Goal: Information Seeking & Learning: Learn about a topic

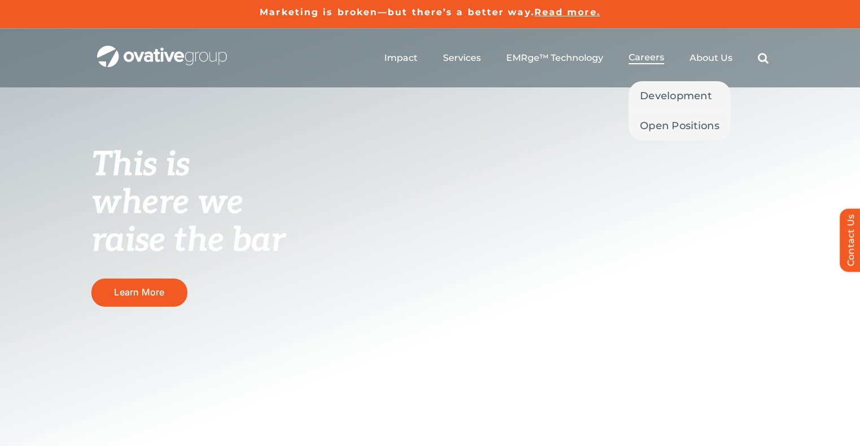
click at [648, 59] on span "Careers" at bounding box center [647, 57] width 36 height 11
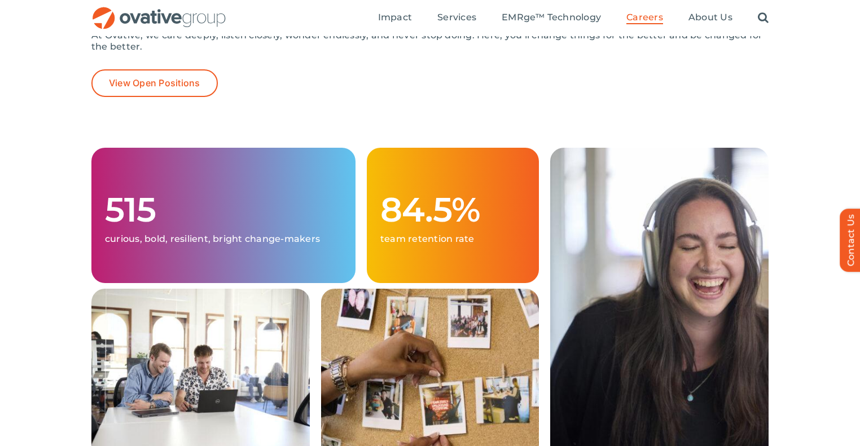
scroll to position [237, 0]
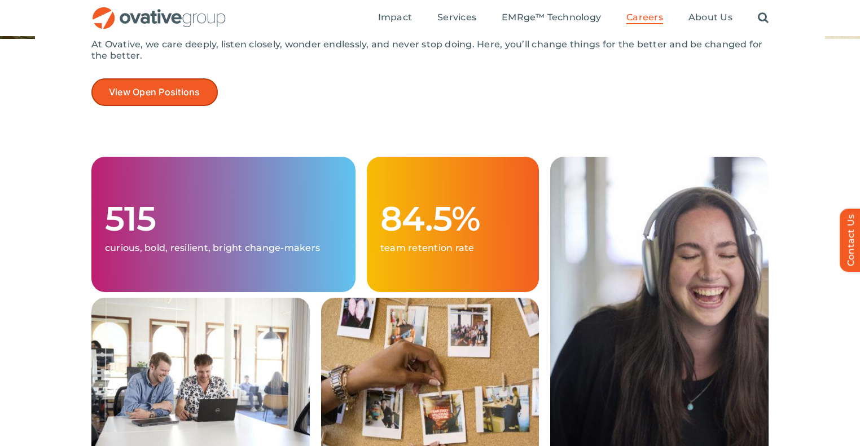
click at [190, 90] on span "View Open Positions" at bounding box center [154, 92] width 91 height 11
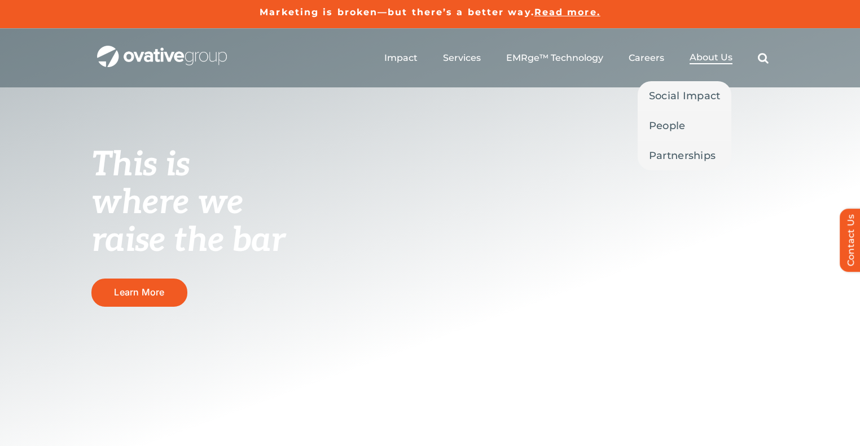
click at [702, 56] on span "About Us" at bounding box center [710, 57] width 43 height 11
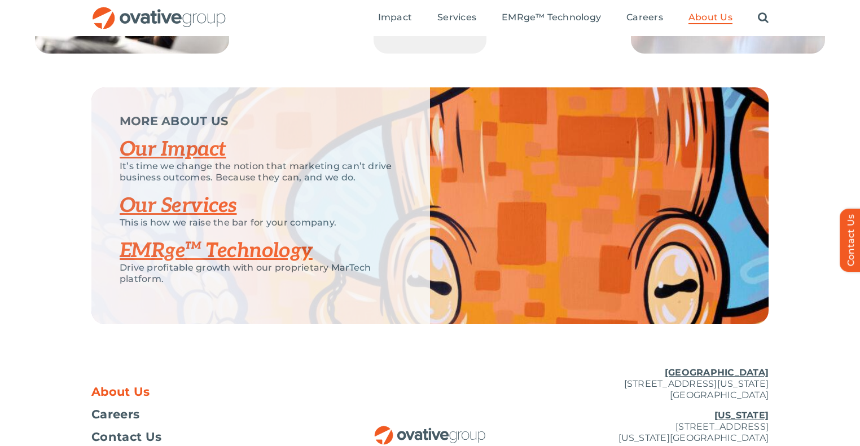
scroll to position [2301, 0]
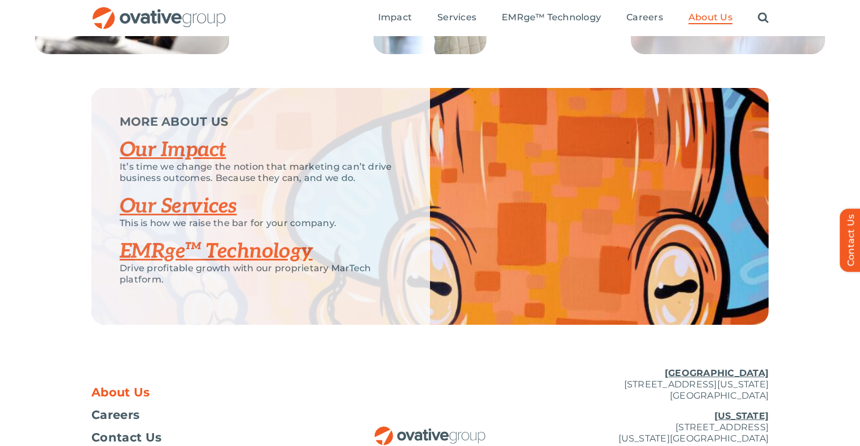
click at [158, 162] on link "Our Impact" at bounding box center [173, 150] width 107 height 25
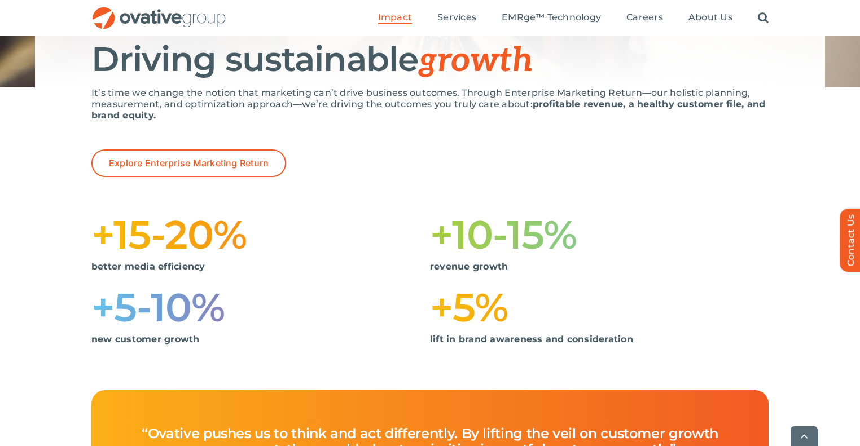
scroll to position [153, 0]
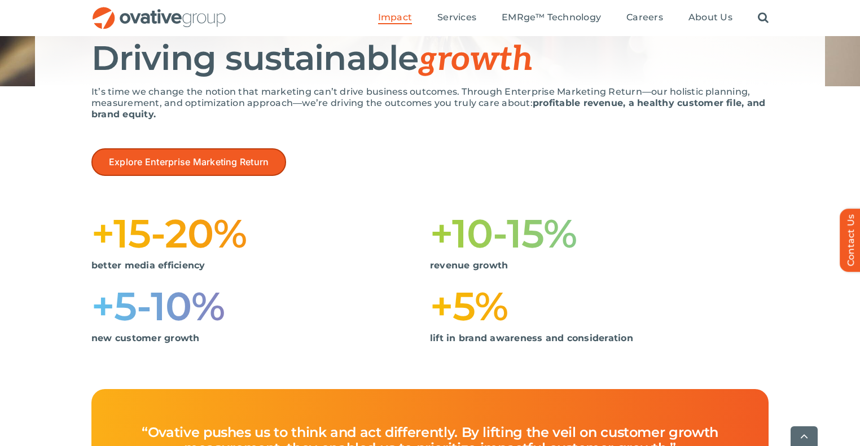
click at [226, 162] on span "Explore Enterprise Marketing Return" at bounding box center [189, 162] width 160 height 11
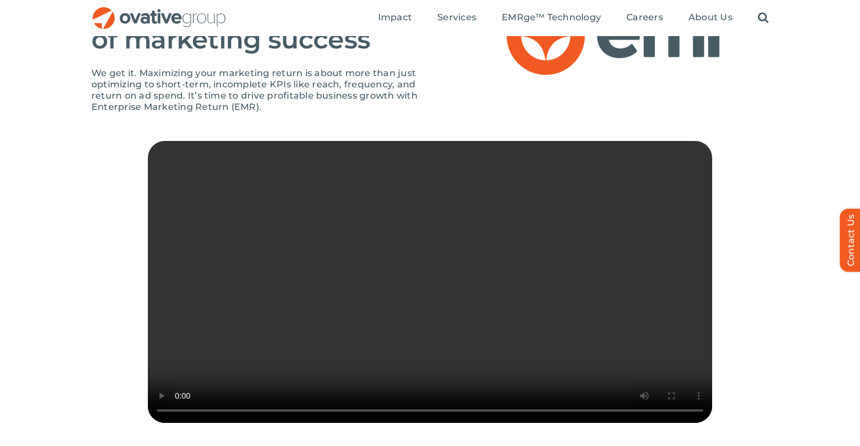
scroll to position [147, 0]
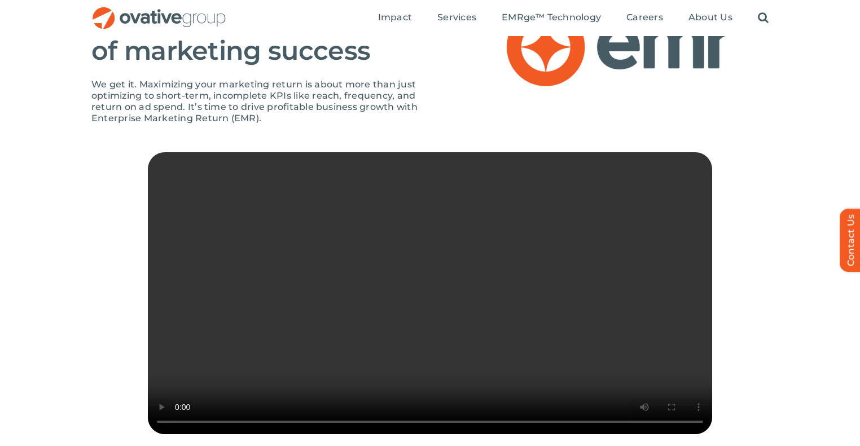
click at [450, 324] on video "Sorry, your browser doesn't support embedded videos." at bounding box center [430, 293] width 564 height 282
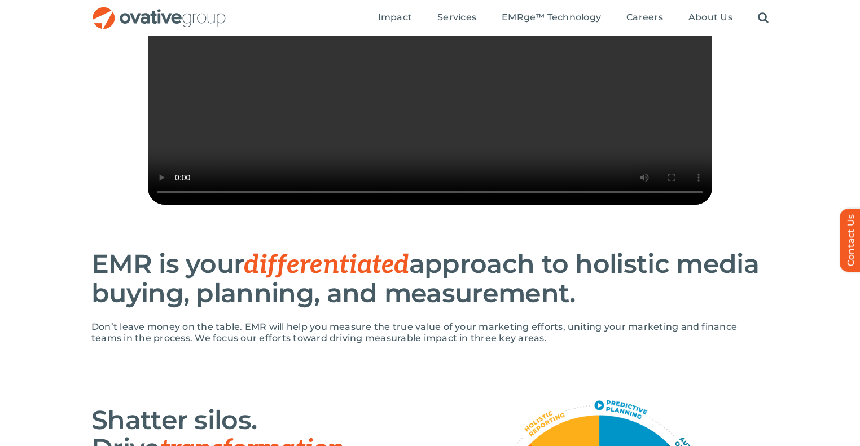
scroll to position [376, 0]
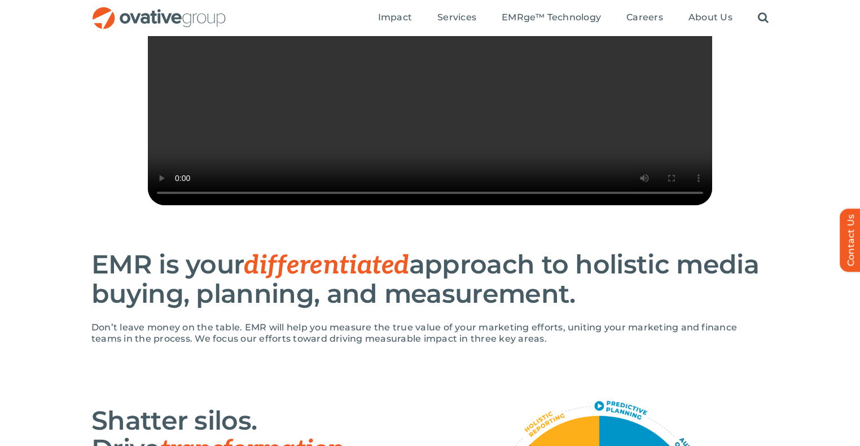
click at [402, 150] on video "Sorry, your browser doesn't support embedded videos." at bounding box center [430, 64] width 564 height 282
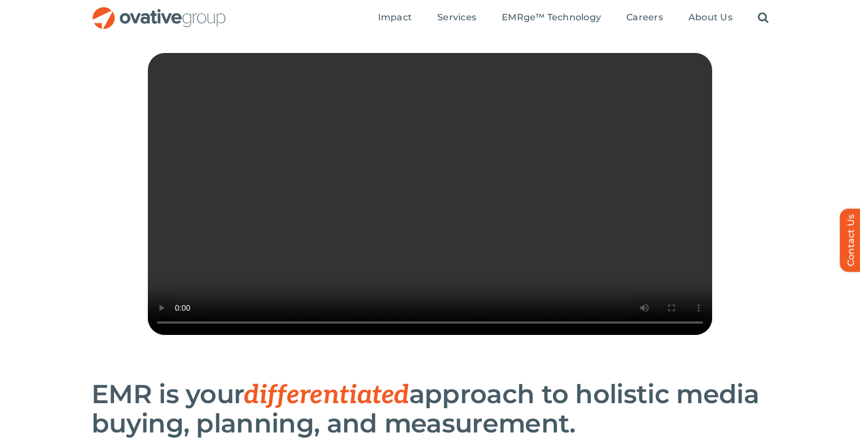
scroll to position [247, 0]
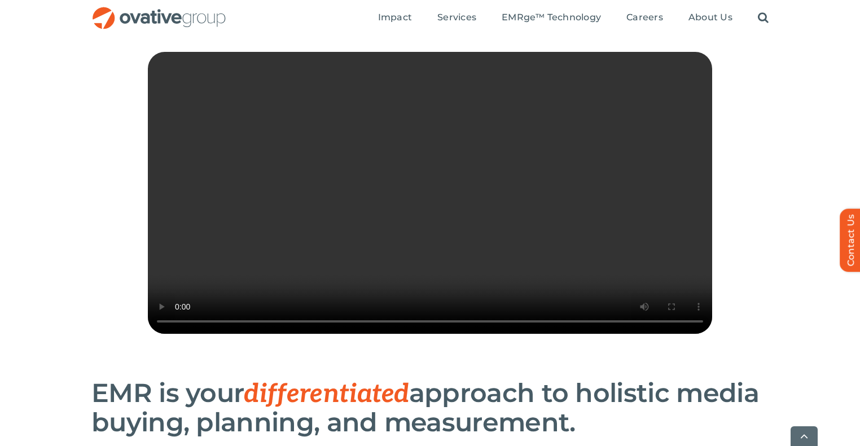
click at [401, 191] on video "Sorry, your browser doesn't support embedded videos." at bounding box center [430, 193] width 564 height 282
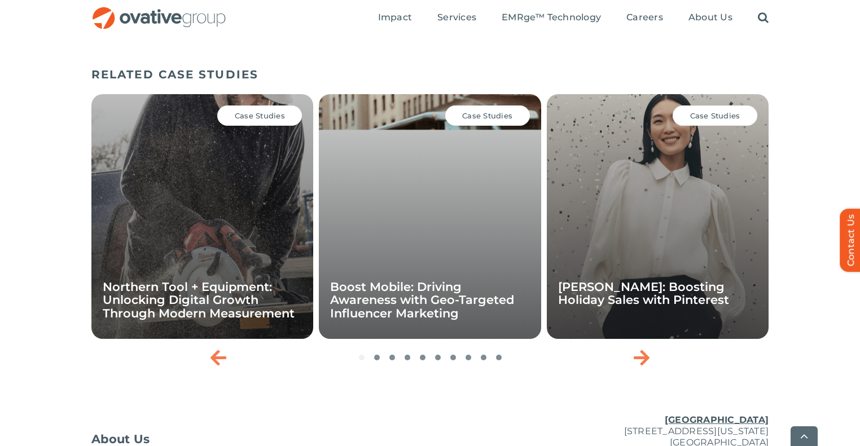
scroll to position [1855, 0]
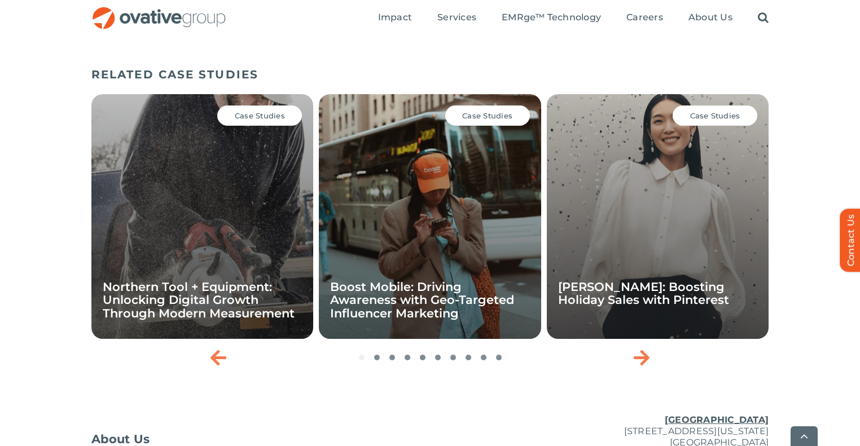
click at [626, 266] on div "Case Studies Ann Taylor: Boosting Holiday Sales with Pinterest" at bounding box center [658, 216] width 222 height 245
click at [639, 367] on icon "Next slide" at bounding box center [642, 358] width 16 height 18
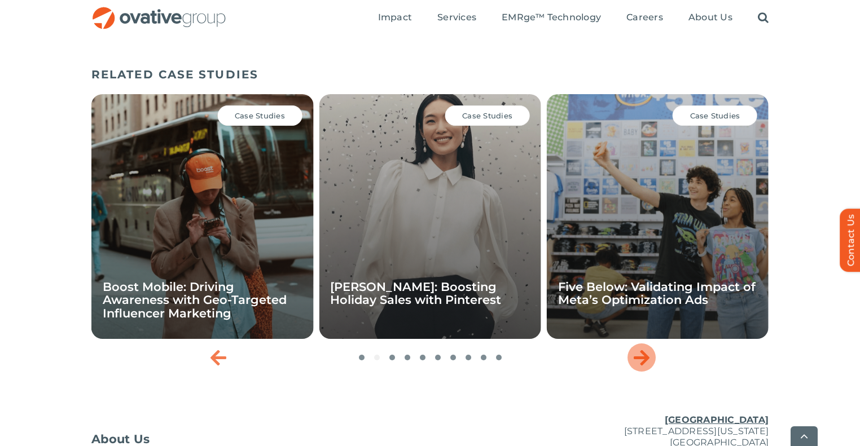
click at [639, 367] on icon "Next slide" at bounding box center [642, 358] width 16 height 18
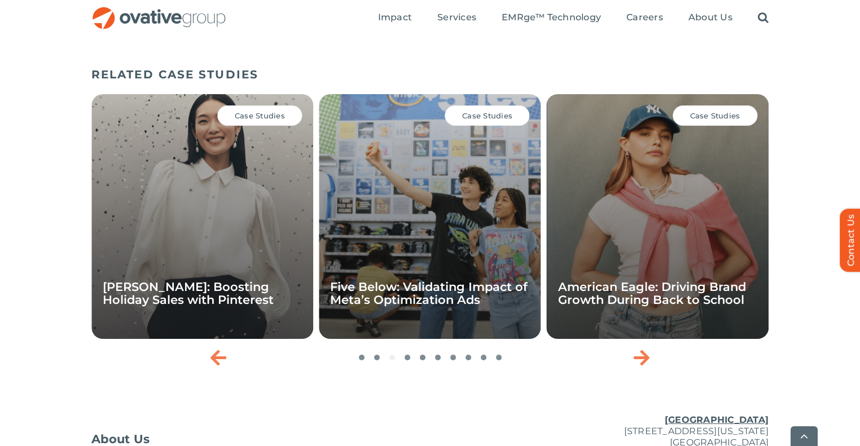
click at [700, 126] on div "Case Studies" at bounding box center [715, 116] width 85 height 20
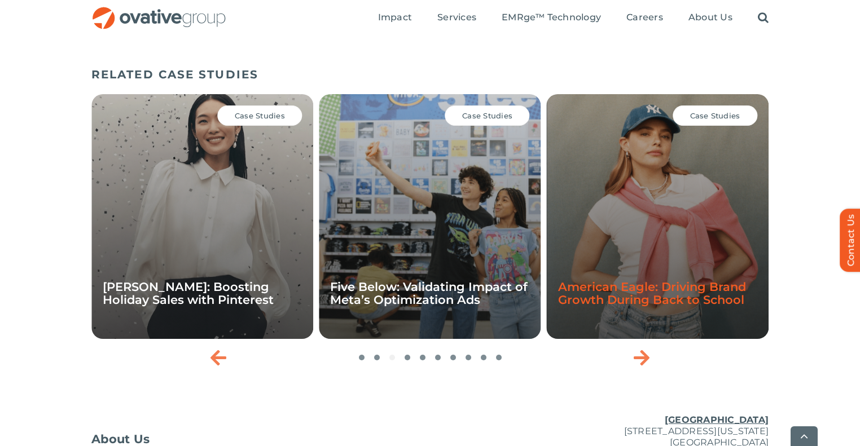
click at [649, 307] on link "American Eagle: Driving Brand Growth During Back to School" at bounding box center [652, 293] width 188 height 27
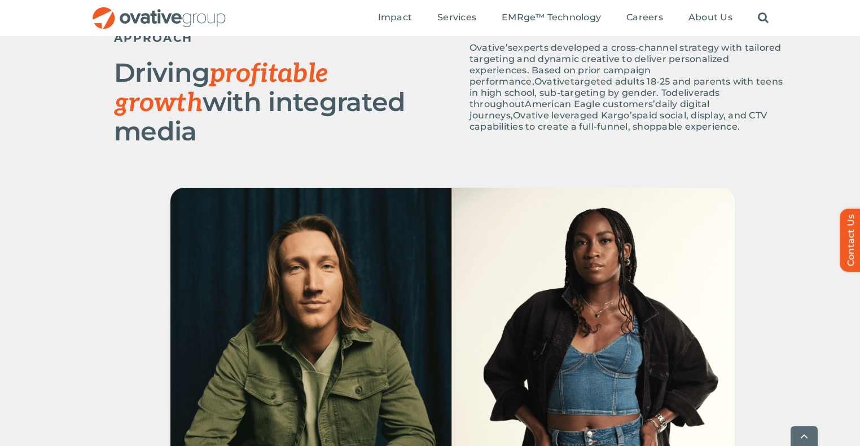
scroll to position [539, 0]
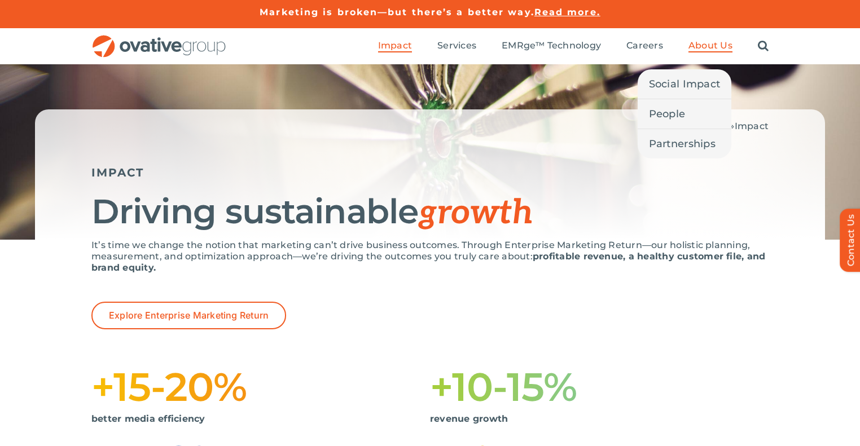
click at [698, 45] on span "About Us" at bounding box center [710, 45] width 44 height 11
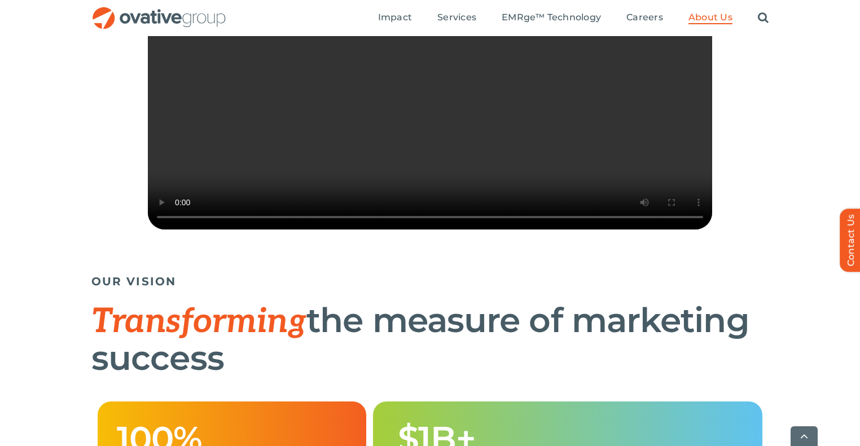
scroll to position [383, 0]
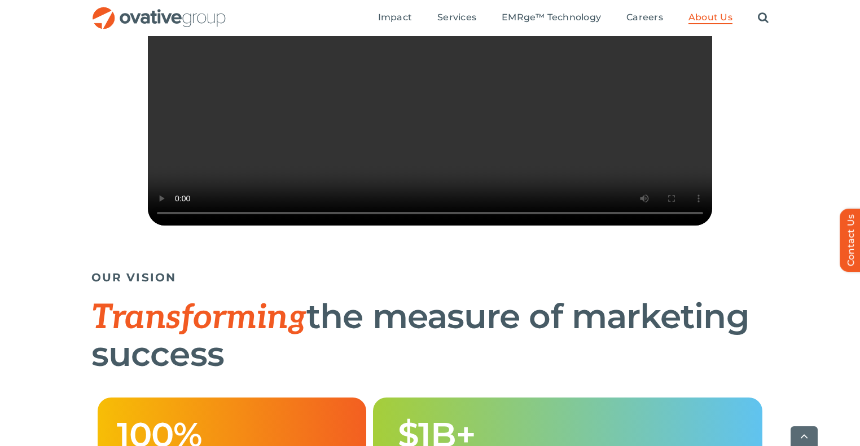
click at [381, 172] on video "Sorry, your browser doesn't support embedded videos." at bounding box center [430, 85] width 564 height 282
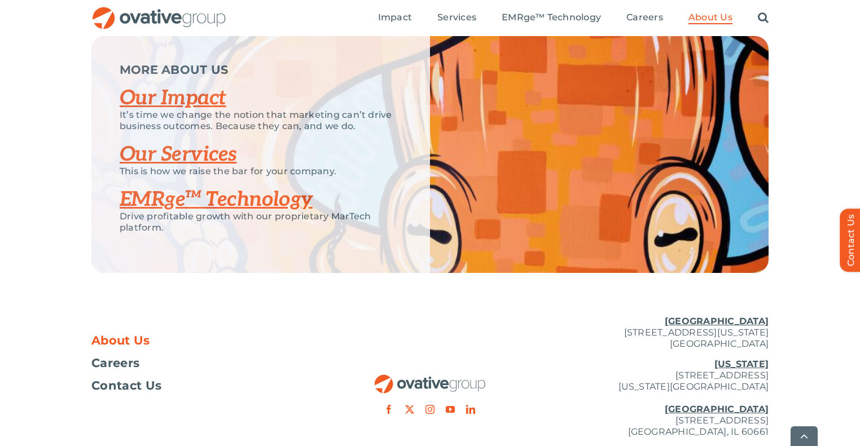
scroll to position [2445, 0]
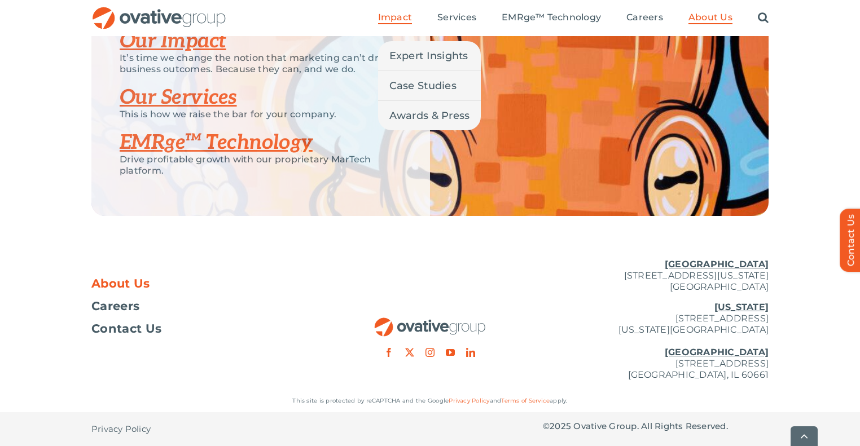
click at [405, 22] on span "Impact" at bounding box center [395, 17] width 34 height 11
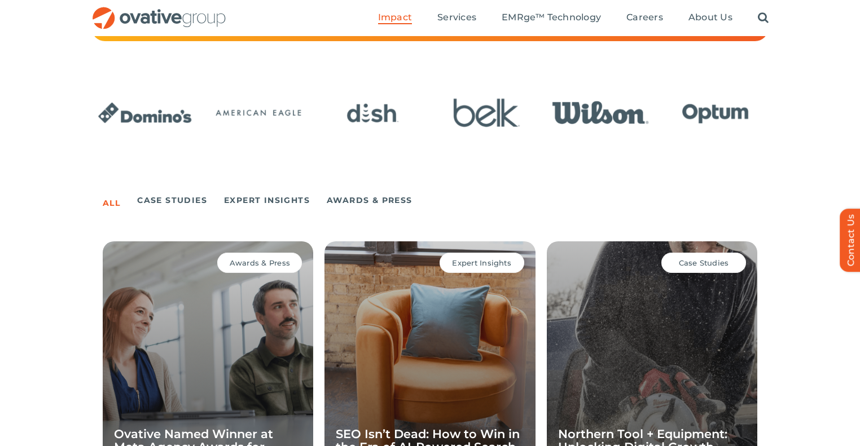
scroll to position [625, 0]
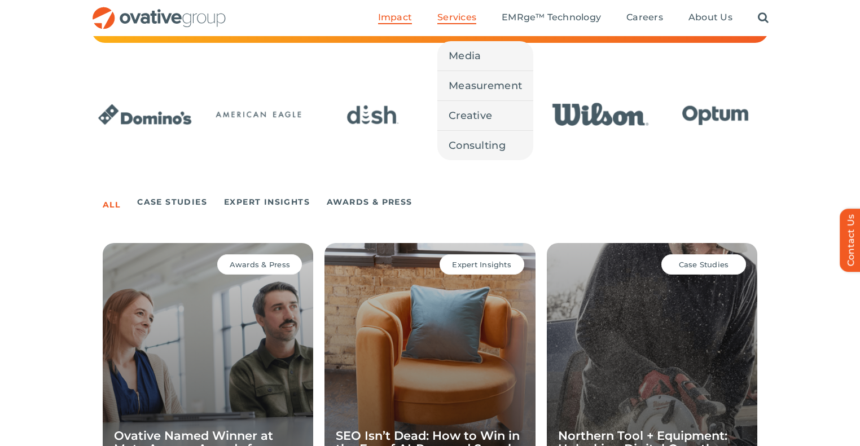
click at [452, 15] on span "Services" at bounding box center [456, 17] width 39 height 11
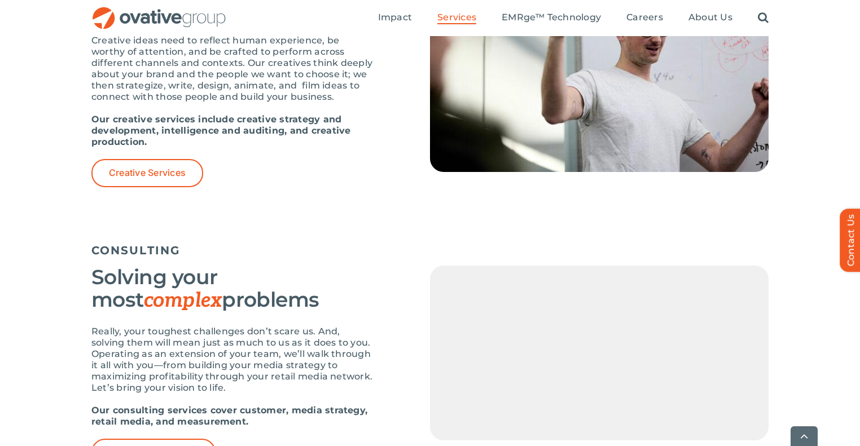
scroll to position [1365, 0]
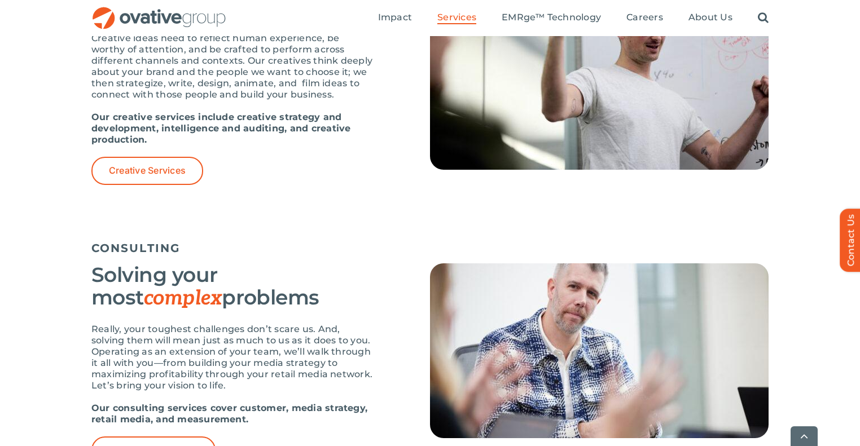
click at [390, 25] on ul "Impact Expert Insights Case Studies Awards & Press Services Media Measurement C…" at bounding box center [573, 18] width 390 height 36
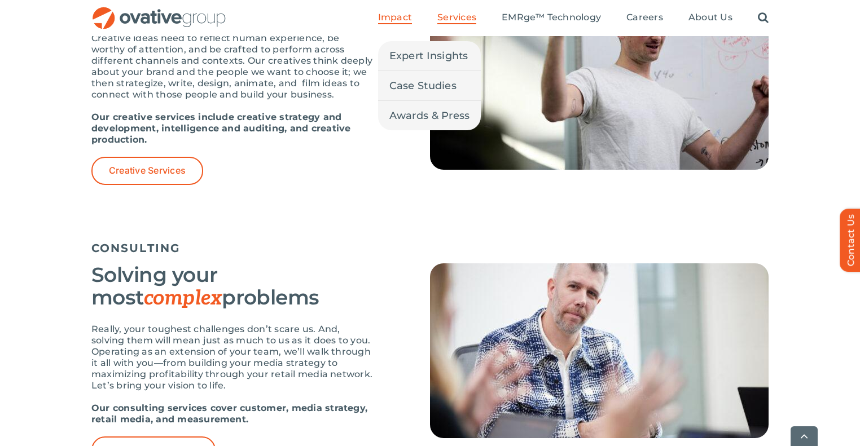
click at [389, 19] on span "Impact" at bounding box center [395, 17] width 34 height 11
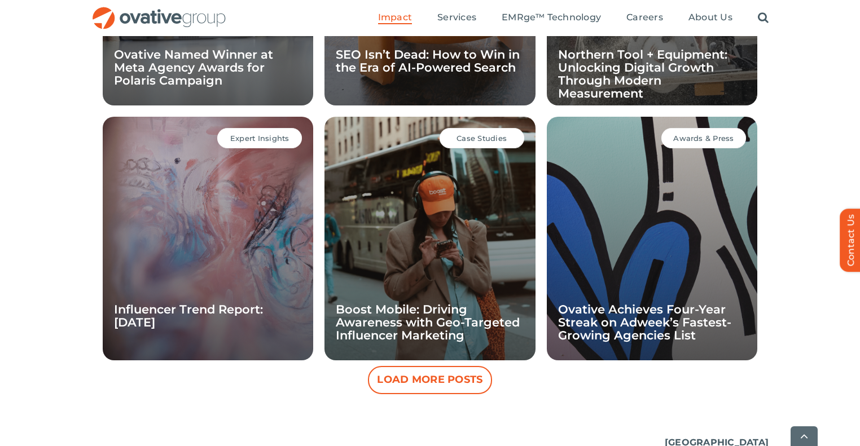
scroll to position [1009, 0]
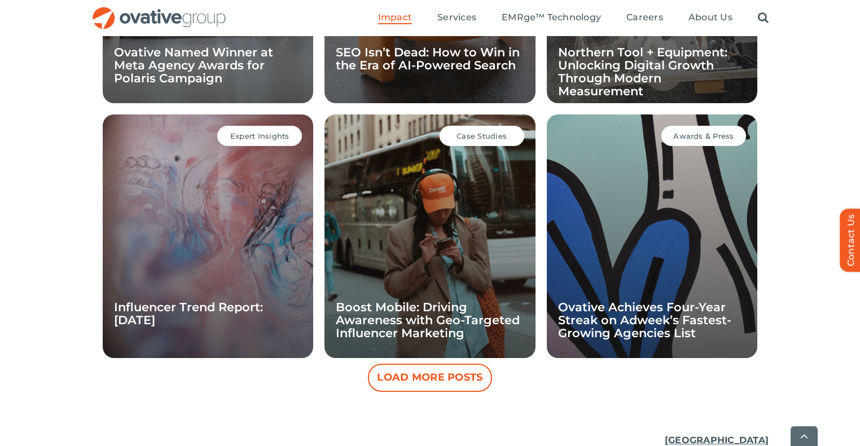
click at [438, 376] on button "Load More Posts" at bounding box center [430, 378] width 124 height 28
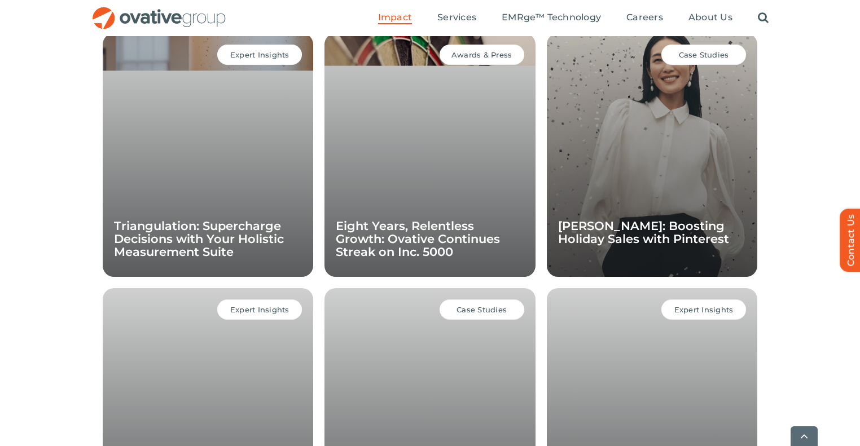
scroll to position [1347, 0]
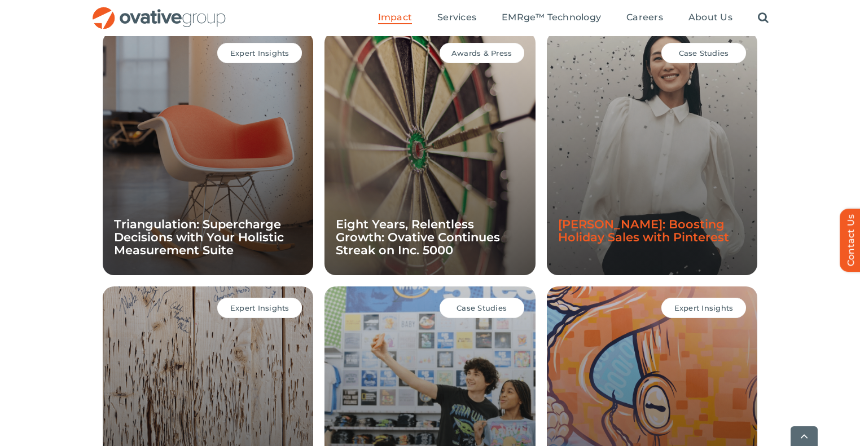
click at [625, 234] on link "Ann Taylor: Boosting Holiday Sales with Pinterest" at bounding box center [643, 230] width 171 height 27
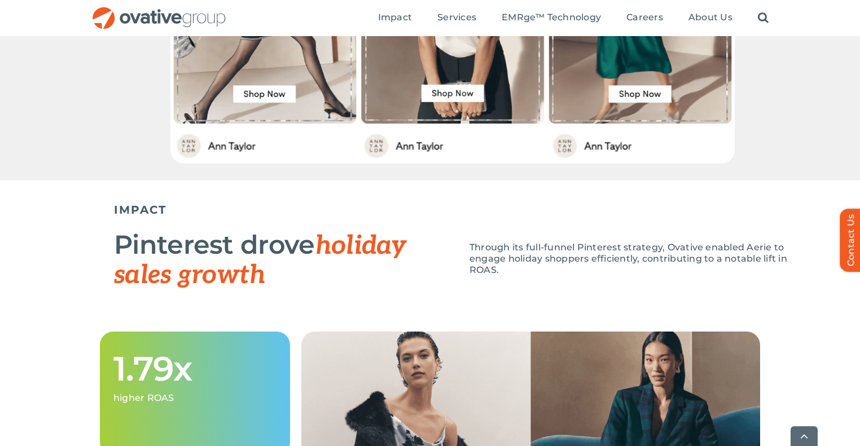
scroll to position [853, 0]
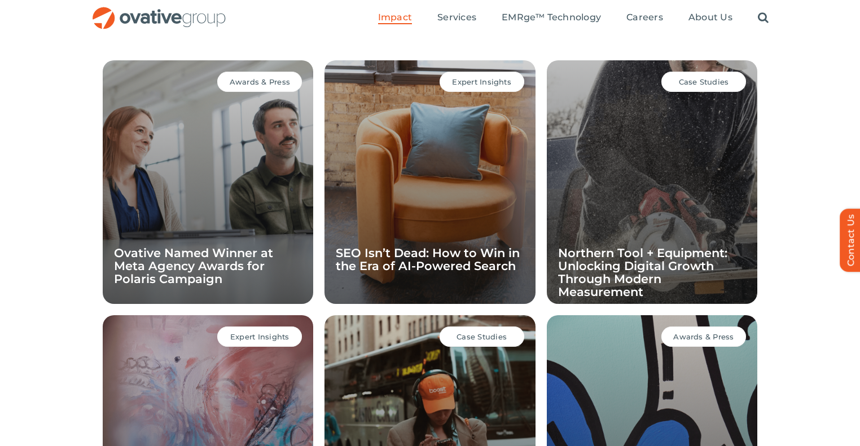
scroll to position [807, 0]
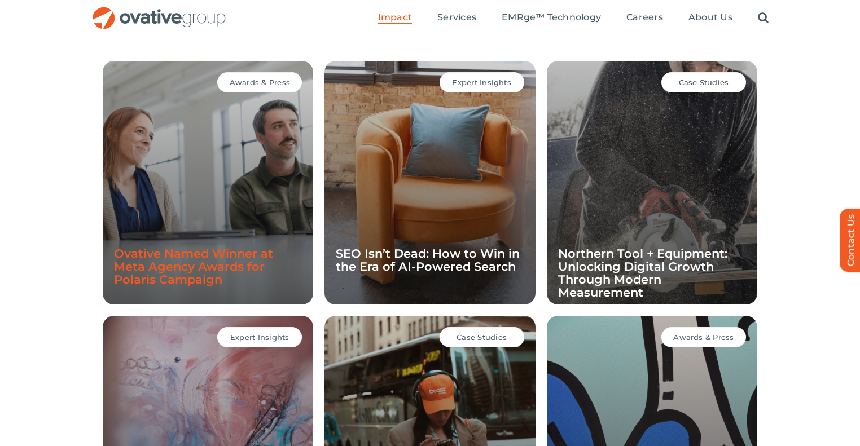
click at [196, 263] on link "Ovative Named Winner at Meta Agency Awards for Polaris Campaign" at bounding box center [193, 267] width 159 height 40
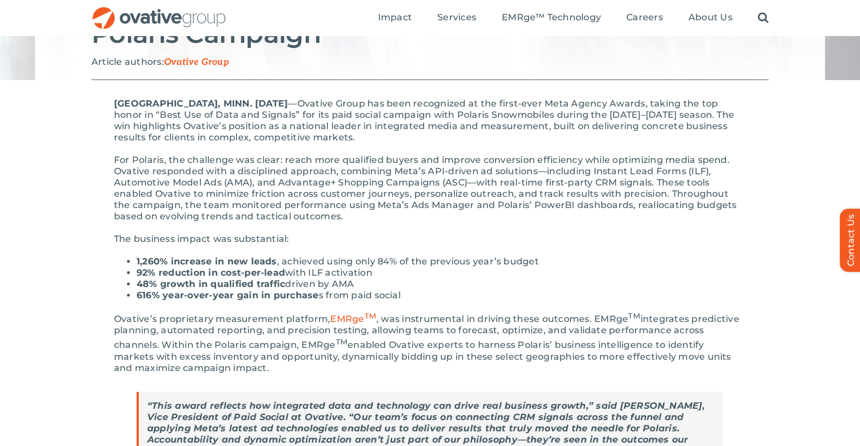
scroll to position [184, 0]
